Goal: Task Accomplishment & Management: Use online tool/utility

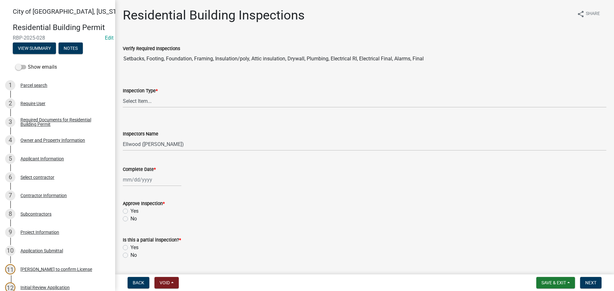
select select "805d55ac-e238-4e04-8f8e-acc067f36c3e"
click at [553, 281] on span "Save & Exit" at bounding box center [553, 282] width 25 height 5
click at [542, 270] on button "Save & Exit" at bounding box center [549, 266] width 51 height 15
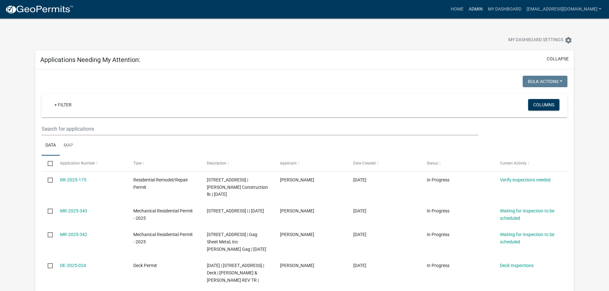
click at [485, 11] on link "Admin" at bounding box center [475, 9] width 19 height 12
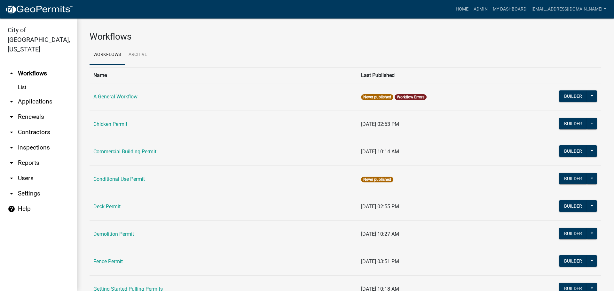
click at [20, 94] on link "arrow_drop_down Applications" at bounding box center [38, 101] width 77 height 15
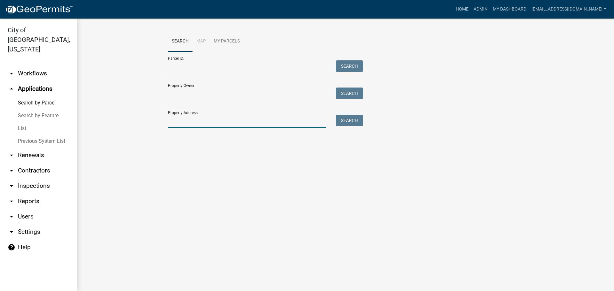
click at [173, 122] on input "Property Address:" at bounding box center [247, 121] width 158 height 13
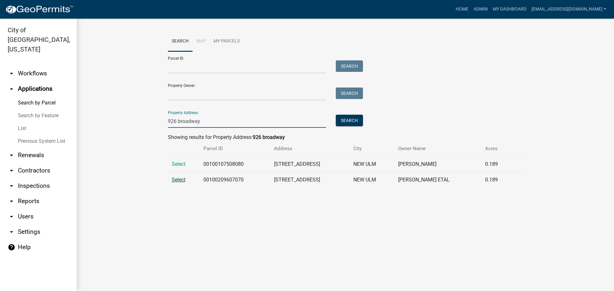
type input "926 broadway"
click at [180, 179] on span "Select" at bounding box center [179, 180] width 14 height 6
